Goal: Task Accomplishment & Management: Manage account settings

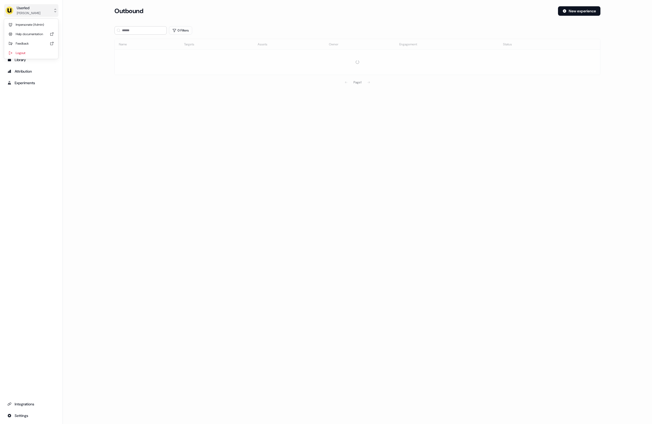
click at [35, 5] on div "Userled" at bounding box center [29, 7] width 24 height 5
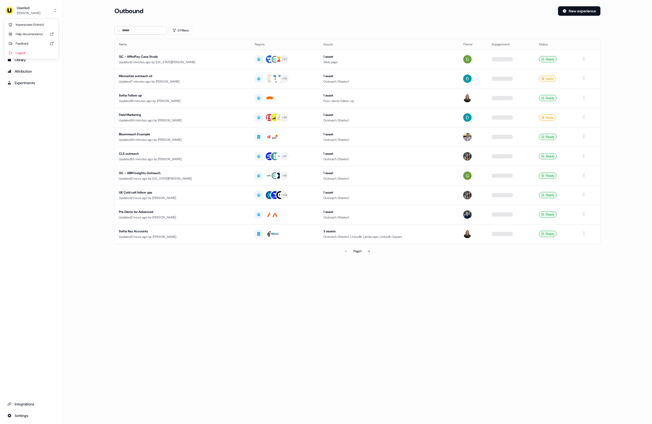
drag, startPoint x: 31, startPoint y: 19, endPoint x: 29, endPoint y: 21, distance: 3.0
click at [31, 20] on div "Impersonate (Admin) Help documentation Feedback Logout" at bounding box center [31, 39] width 50 height 40
click at [28, 22] on div "Impersonate (Admin)" at bounding box center [31, 24] width 50 height 9
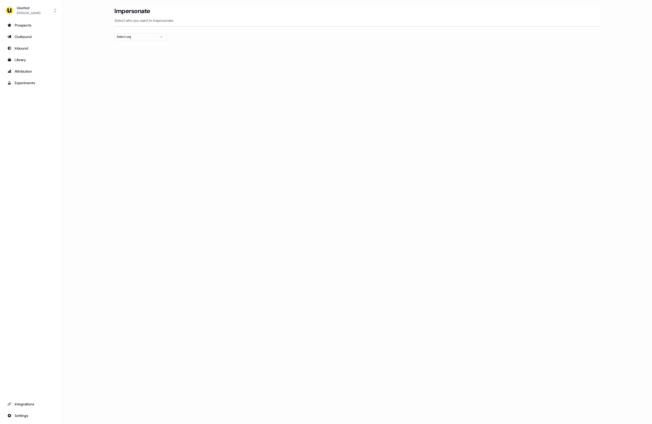
click at [130, 36] on div "Select org" at bounding box center [136, 36] width 39 height 5
type input "*"
click at [136, 37] on div "Select org" at bounding box center [136, 36] width 39 height 5
click at [131, 53] on div "Elliptic" at bounding box center [141, 56] width 52 height 8
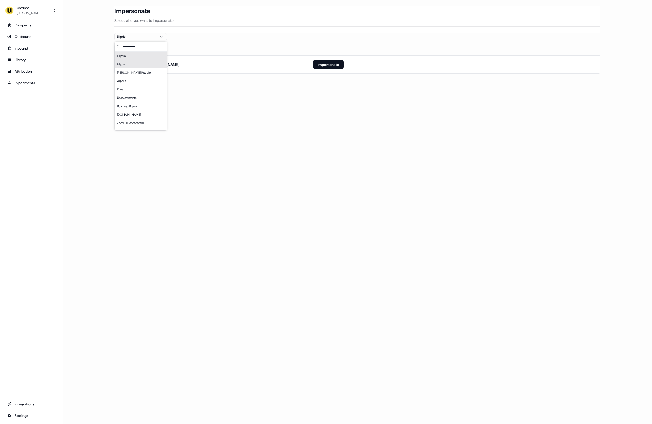
click at [131, 48] on input "text" at bounding box center [144, 46] width 46 height 9
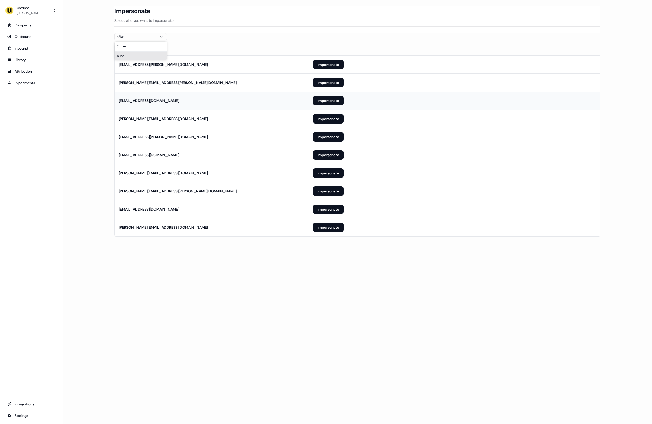
type input "***"
drag, startPoint x: 118, startPoint y: 94, endPoint x: 121, endPoint y: 93, distance: 3.2
click at [118, 94] on td "dev@nplan.io" at bounding box center [212, 100] width 194 height 18
click at [331, 231] on button "Impersonate" at bounding box center [328, 226] width 30 height 9
